Goal: Communication & Community: Answer question/provide support

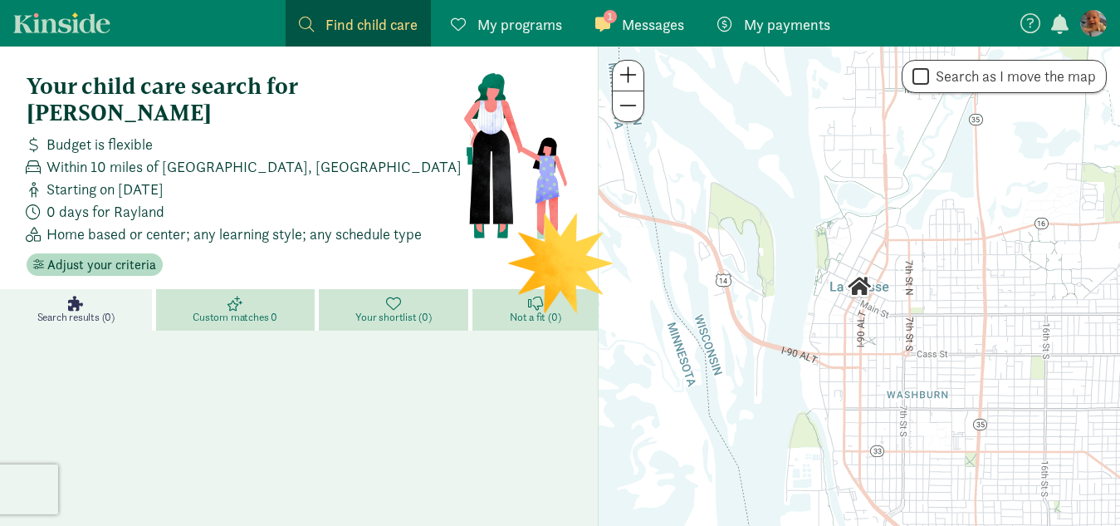
click at [651, 29] on span "Messages" at bounding box center [653, 24] width 62 height 22
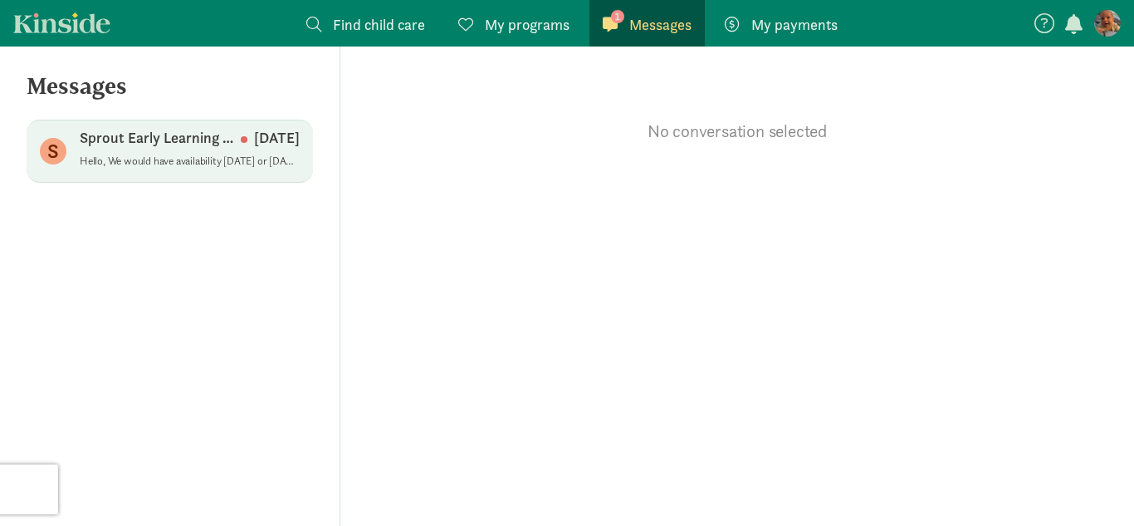
click at [247, 165] on p "Hello, We would have availability [DATE] or [DATE] from 830 to 300. If you need…" at bounding box center [190, 160] width 220 height 13
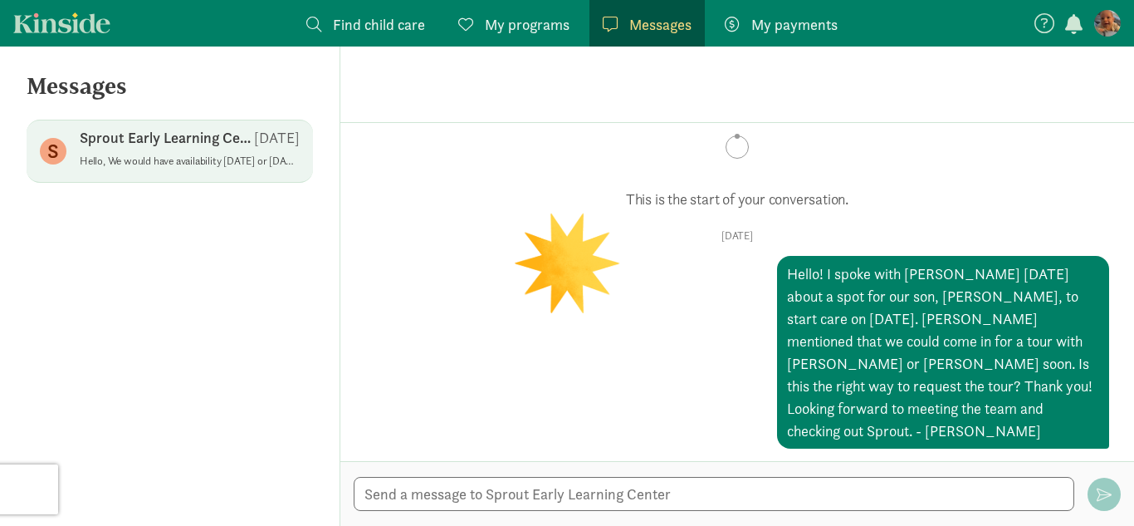
scroll to position [81, 0]
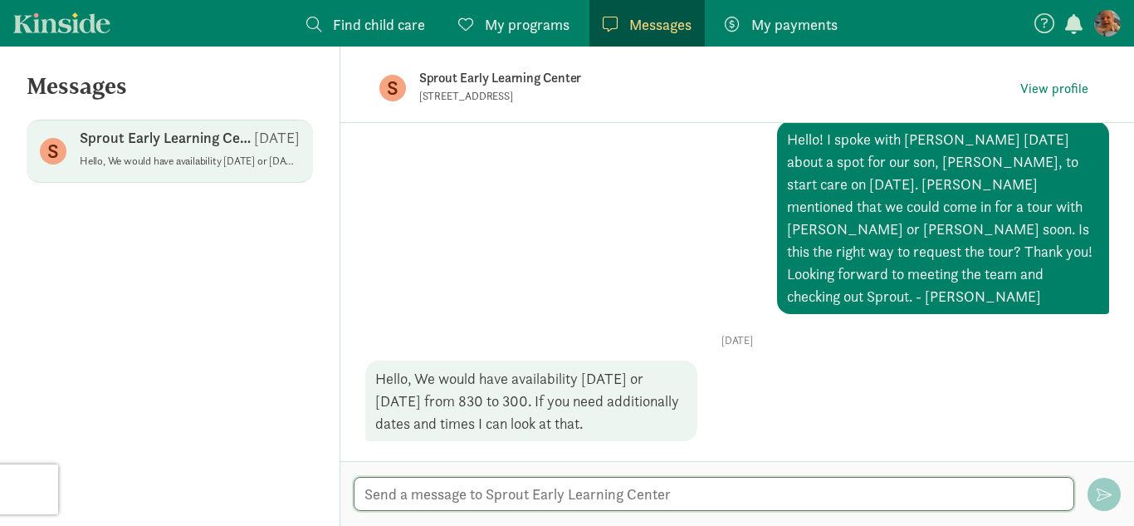
click at [604, 506] on textarea at bounding box center [714, 494] width 721 height 34
click at [506, 497] on textarea "[DATE] at 2:30 works for us!" at bounding box center [714, 494] width 721 height 34
type textarea "[DATE] at 2:00 works for us!"
click at [1105, 500] on span "button" at bounding box center [1104, 493] width 15 height 15
